Goal: Task Accomplishment & Management: Use online tool/utility

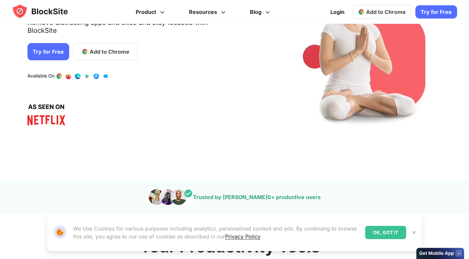
scroll to position [133, 0]
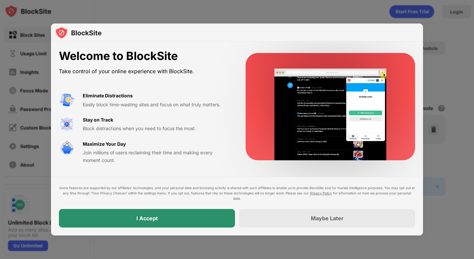
click at [174, 216] on div "I Accept" at bounding box center [147, 218] width 176 height 19
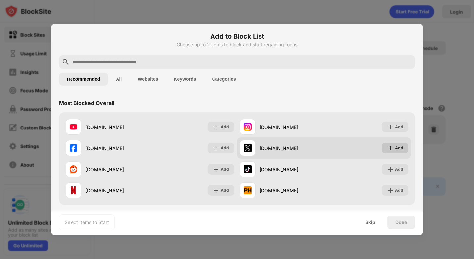
click at [387, 148] on img at bounding box center [390, 148] width 7 height 7
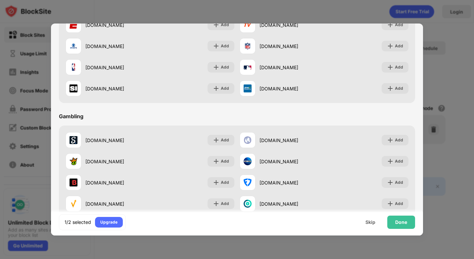
scroll to position [694, 0]
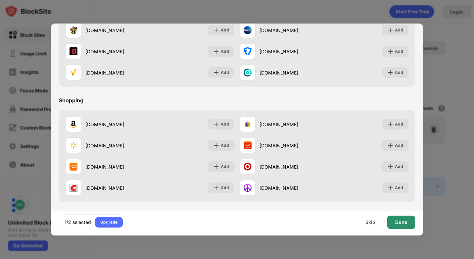
click at [398, 223] on div "Done" at bounding box center [402, 222] width 12 height 5
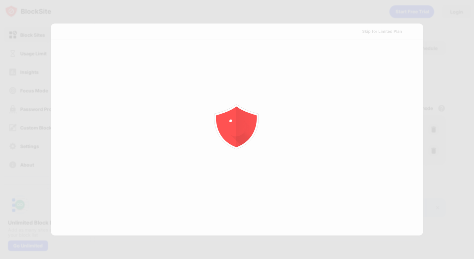
scroll to position [0, 0]
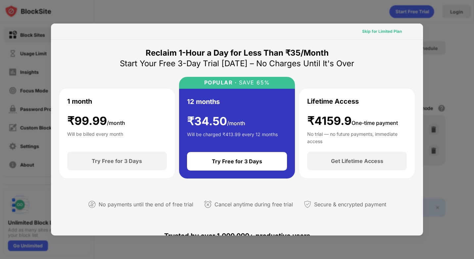
click at [375, 32] on div "Skip for Limited Plan" at bounding box center [382, 31] width 40 height 7
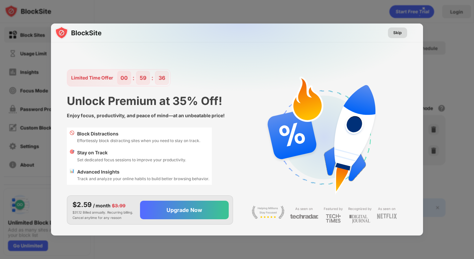
click at [401, 33] on div "Skip" at bounding box center [398, 32] width 9 height 7
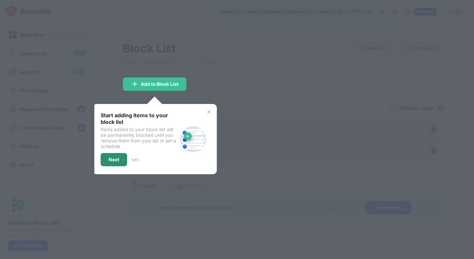
click at [114, 162] on div "Next" at bounding box center [114, 159] width 11 height 5
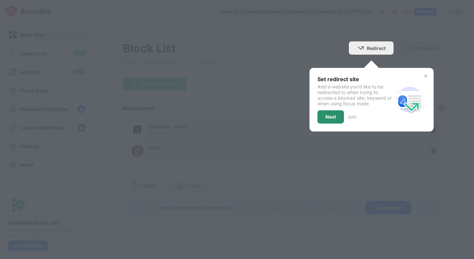
click at [332, 120] on div "Next" at bounding box center [331, 116] width 11 height 5
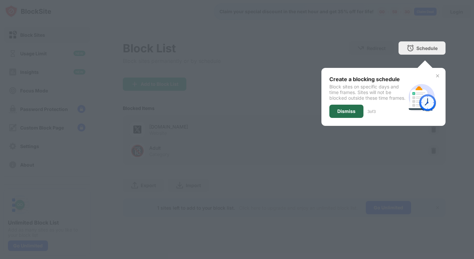
click at [337, 118] on div "Dismiss" at bounding box center [347, 111] width 34 height 13
